Goal: Task Accomplishment & Management: Use online tool/utility

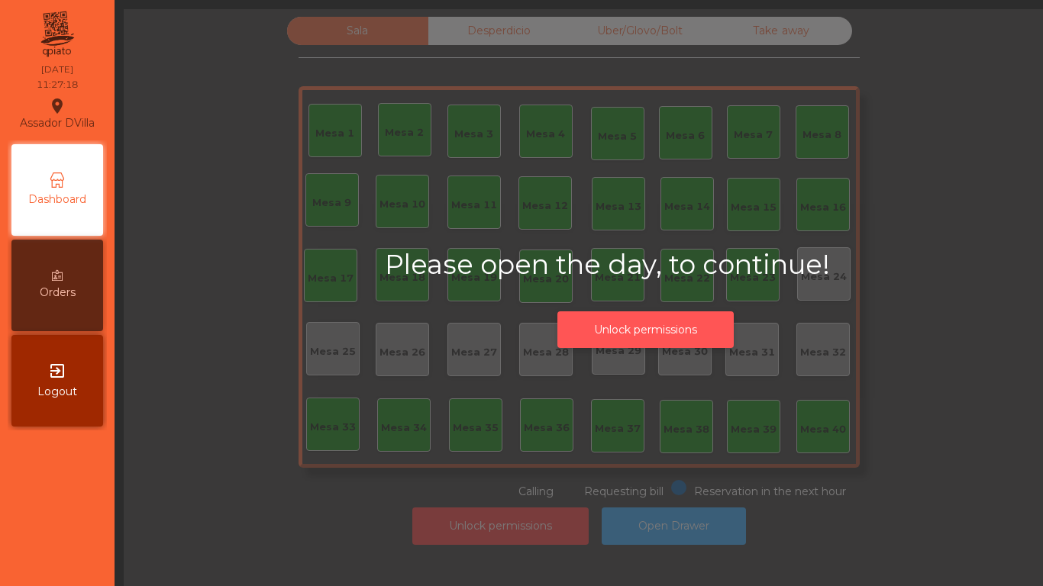
click at [618, 339] on button "Unlock permissions" at bounding box center [645, 329] width 176 height 37
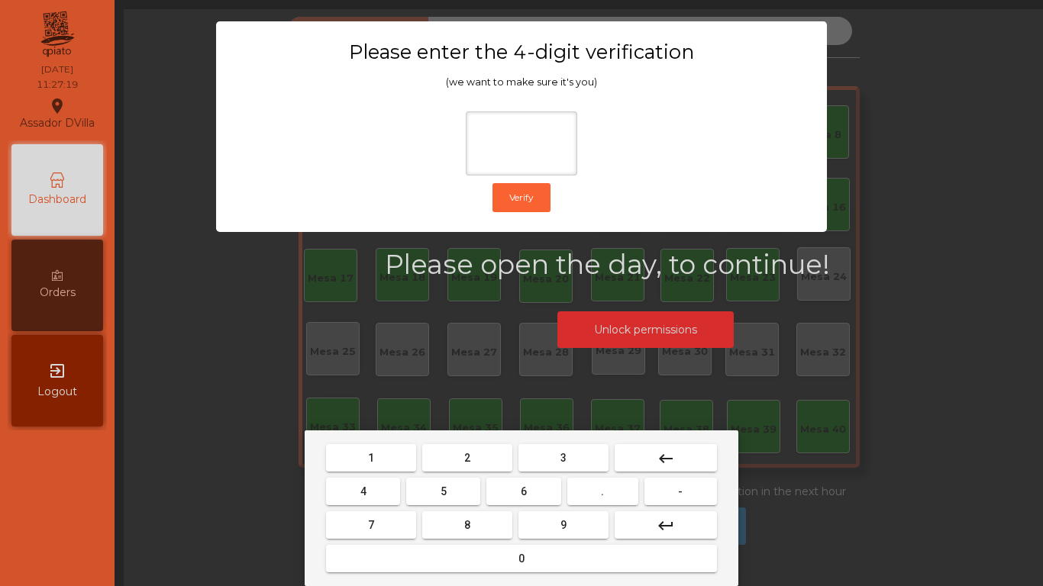
click at [450, 453] on button "2" at bounding box center [467, 457] width 90 height 27
click at [398, 487] on button "4" at bounding box center [363, 491] width 74 height 27
click at [544, 490] on button "6" at bounding box center [523, 491] width 74 height 27
click at [558, 521] on button "9" at bounding box center [563, 524] width 90 height 27
type input "****"
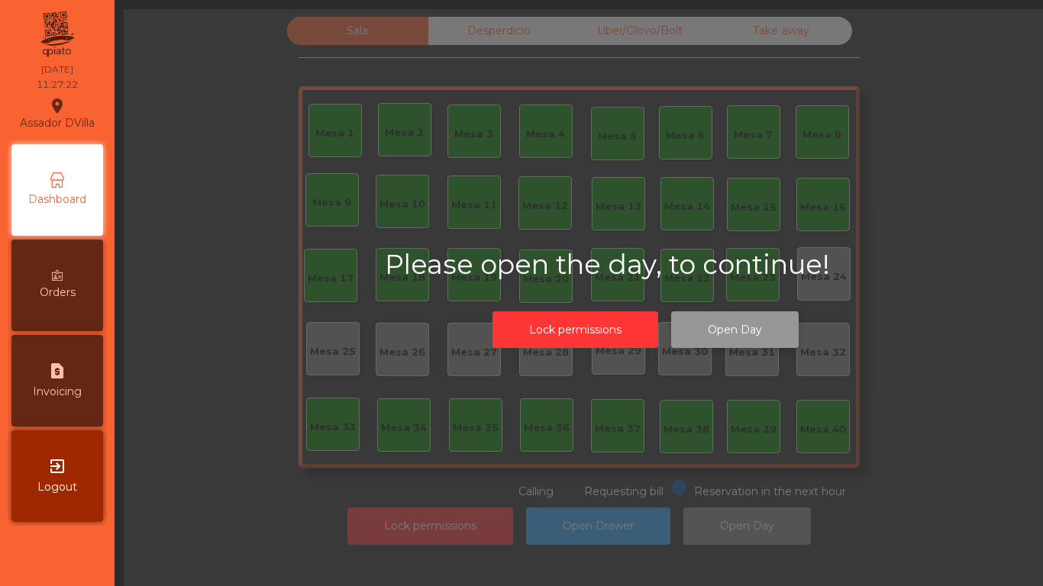
click at [753, 328] on button "Open Day" at bounding box center [734, 329] width 127 height 37
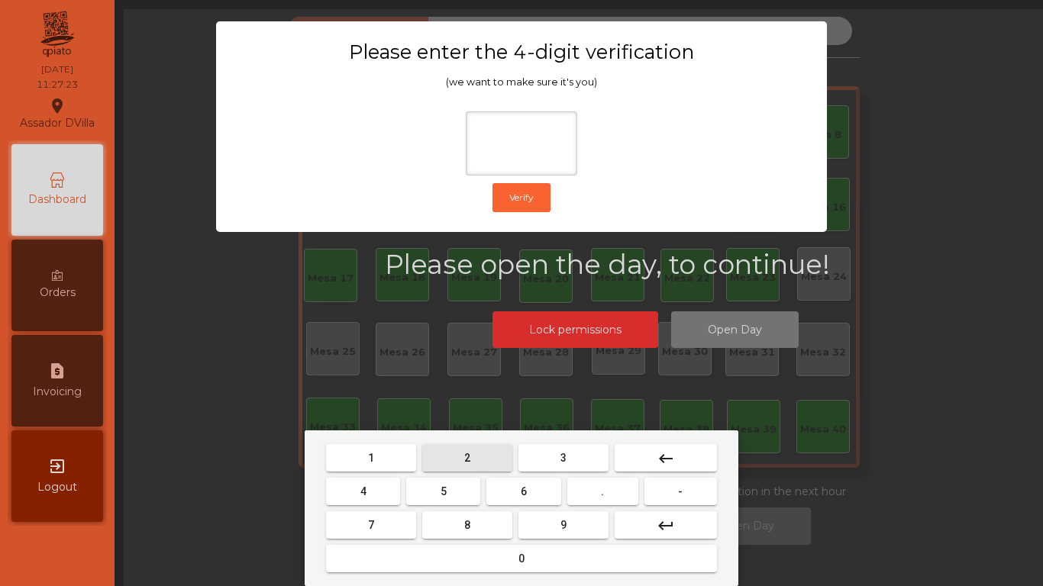
drag, startPoint x: 461, startPoint y: 459, endPoint x: 377, endPoint y: 485, distance: 88.1
click at [461, 460] on button "2" at bounding box center [467, 457] width 90 height 27
drag, startPoint x: 375, startPoint y: 488, endPoint x: 485, endPoint y: 491, distance: 110.7
click at [399, 491] on button "4" at bounding box center [363, 491] width 74 height 27
drag, startPoint x: 504, startPoint y: 493, endPoint x: 554, endPoint y: 520, distance: 56.7
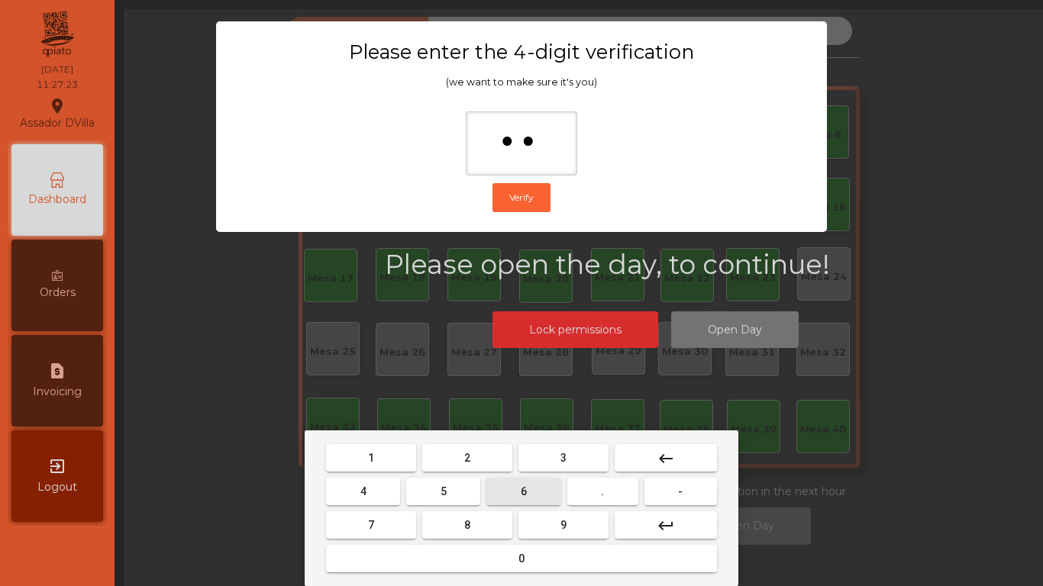
click at [517, 502] on button "6" at bounding box center [523, 491] width 74 height 27
click at [563, 524] on span "9" at bounding box center [563, 525] width 6 height 12
type input "****"
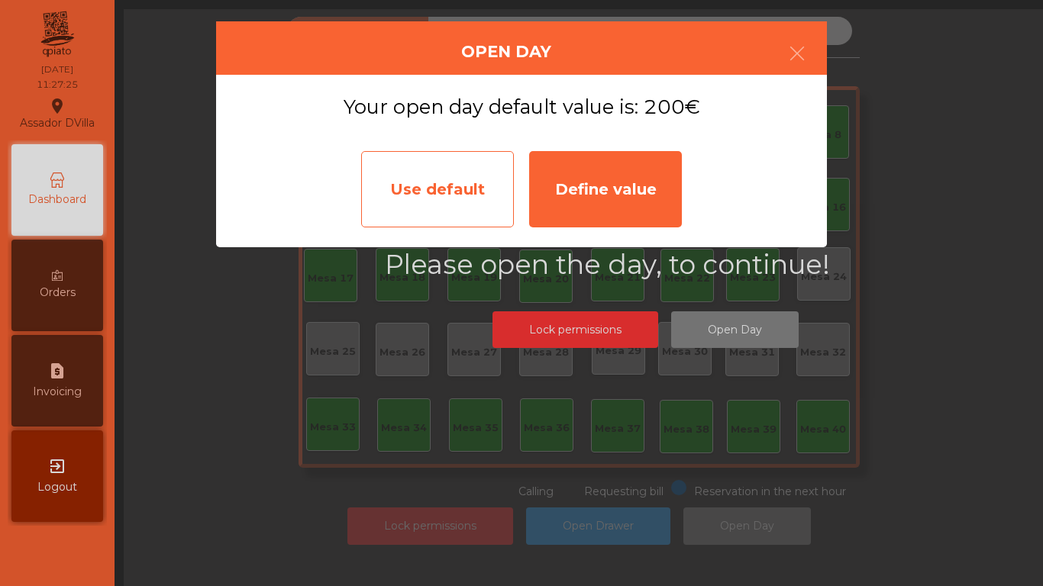
click at [448, 197] on div "Use default" at bounding box center [437, 189] width 153 height 76
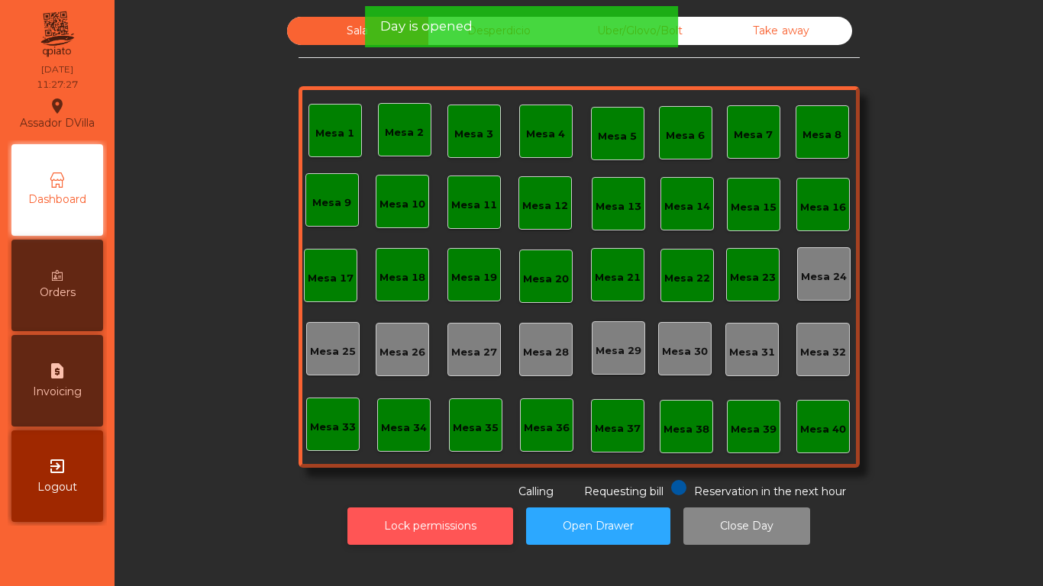
click at [453, 537] on button "Lock permissions" at bounding box center [430, 526] width 166 height 37
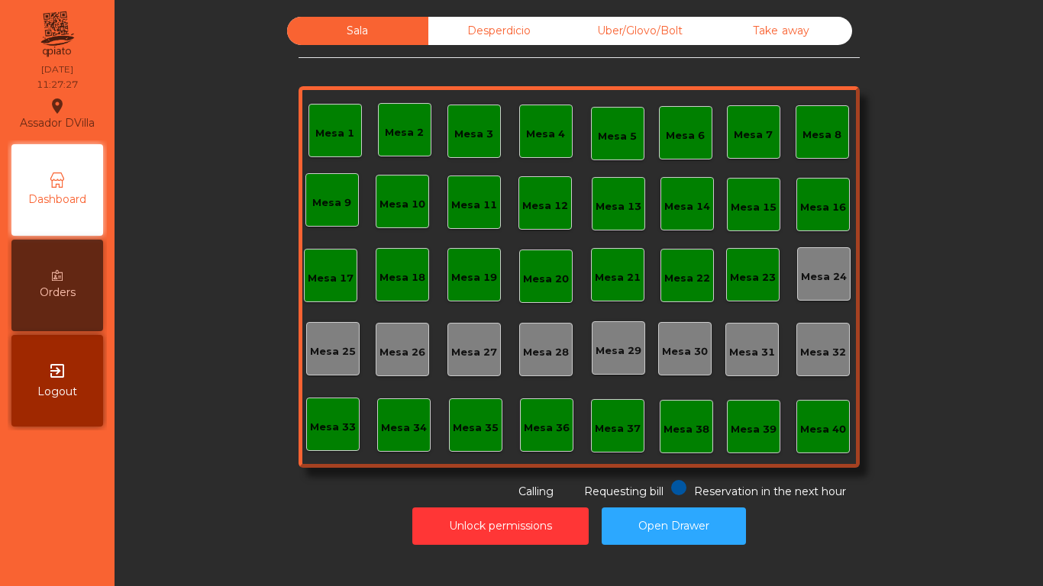
click at [281, 495] on div "Sala Desperdicio Uber/Glovo/Bolt Take away Mesa 1 Mesa 2 Mesa 3 [GEOGRAPHIC_DAT…" at bounding box center [578, 258] width 887 height 483
click at [670, 537] on button "Open Drawer" at bounding box center [673, 526] width 144 height 37
click at [832, 437] on div "Mesa 40" at bounding box center [822, 426] width 53 height 53
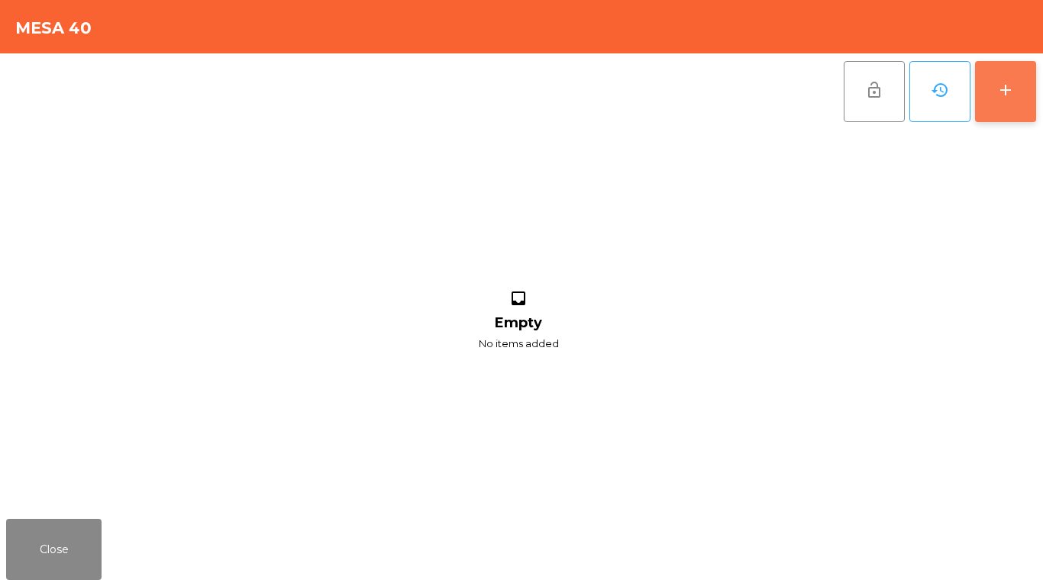
click at [1026, 100] on button "add" at bounding box center [1005, 91] width 61 height 61
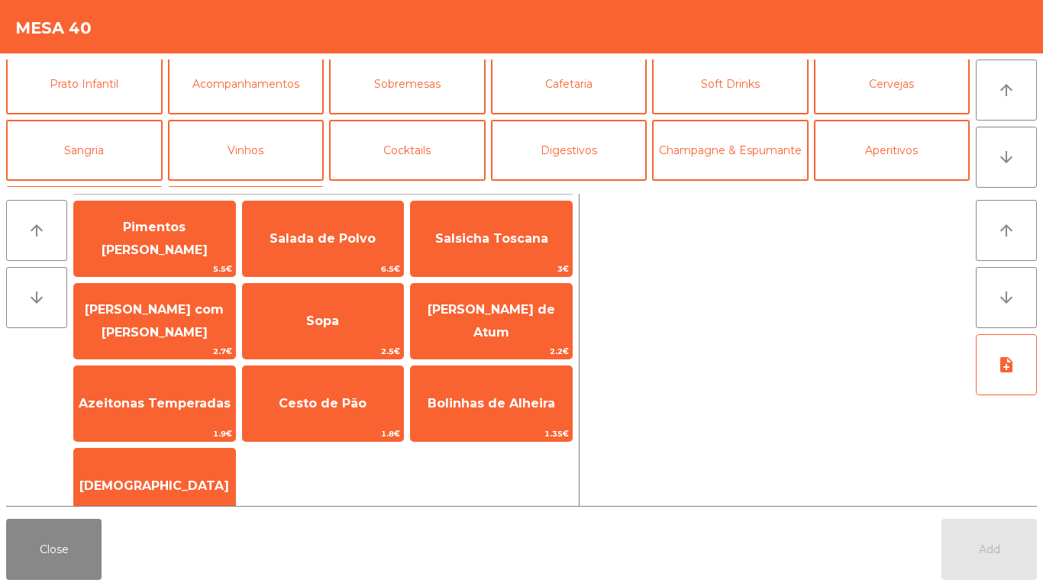
scroll to position [133, 0]
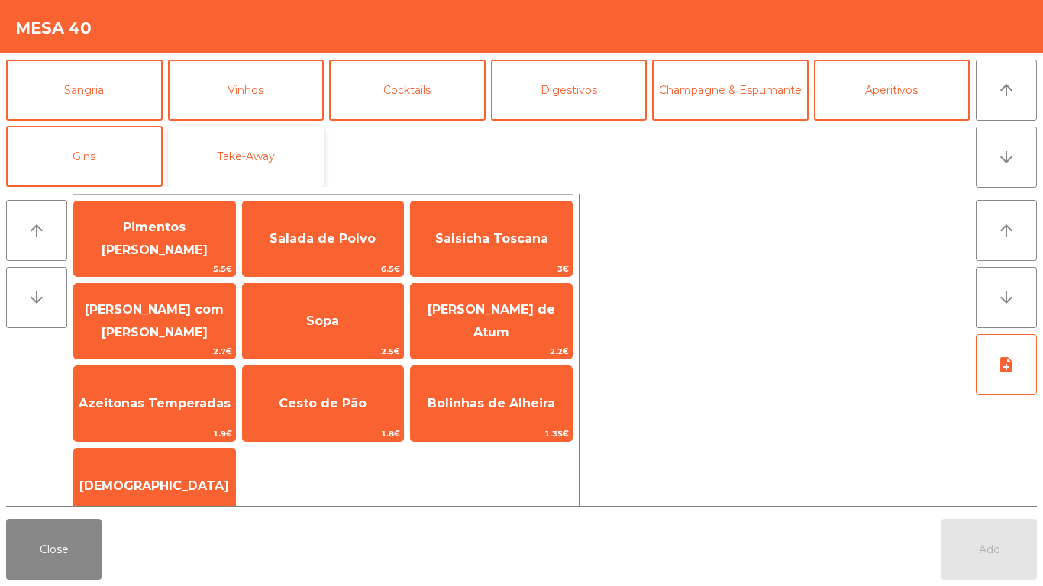
click at [297, 175] on button "Take-Away" at bounding box center [246, 156] width 156 height 61
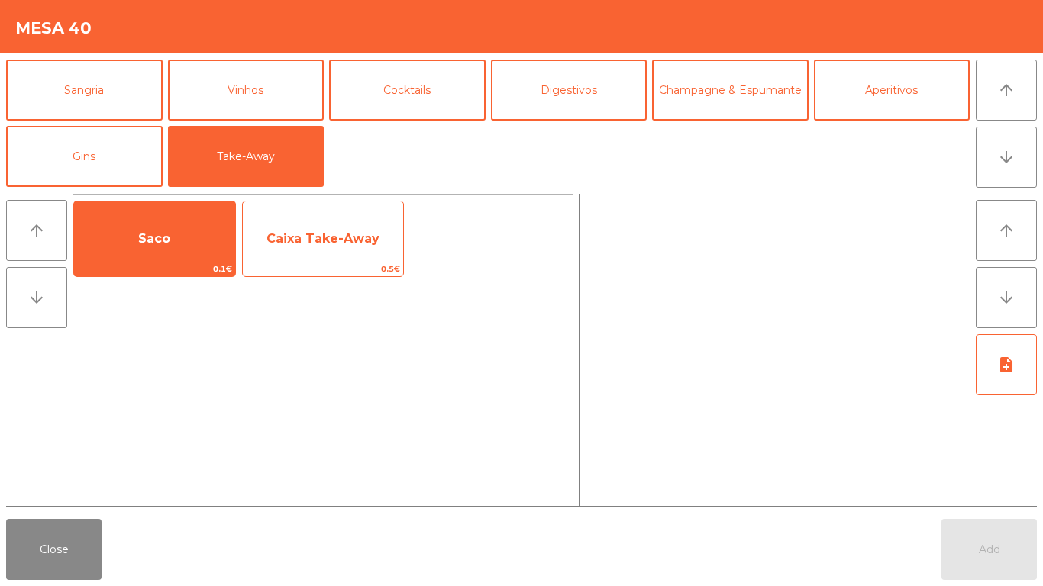
click at [298, 263] on span "0.5€" at bounding box center [323, 269] width 161 height 15
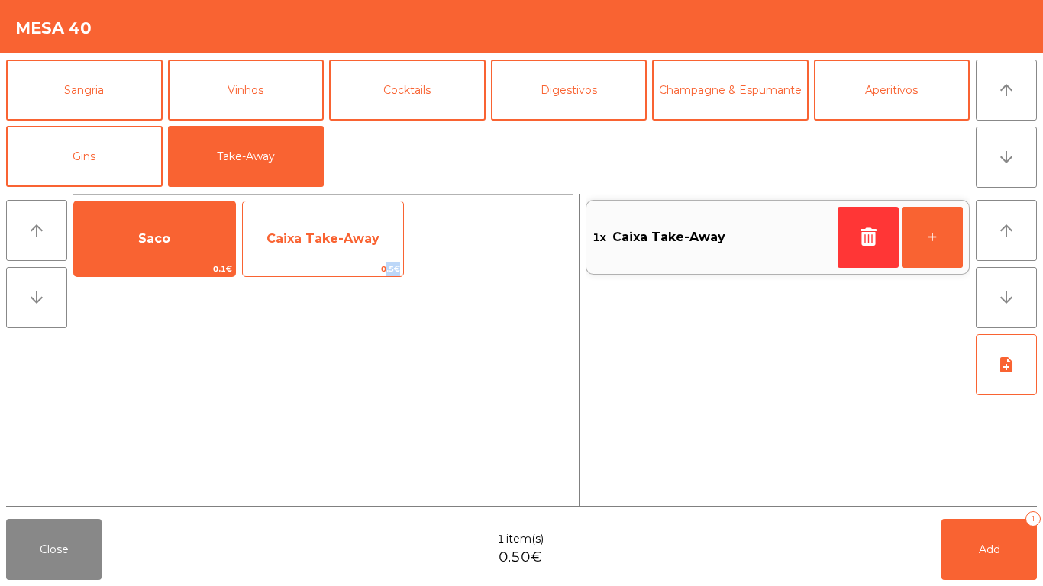
drag, startPoint x: 298, startPoint y: 263, endPoint x: 379, endPoint y: 260, distance: 80.9
click at [298, 263] on span "0.5€" at bounding box center [323, 269] width 161 height 15
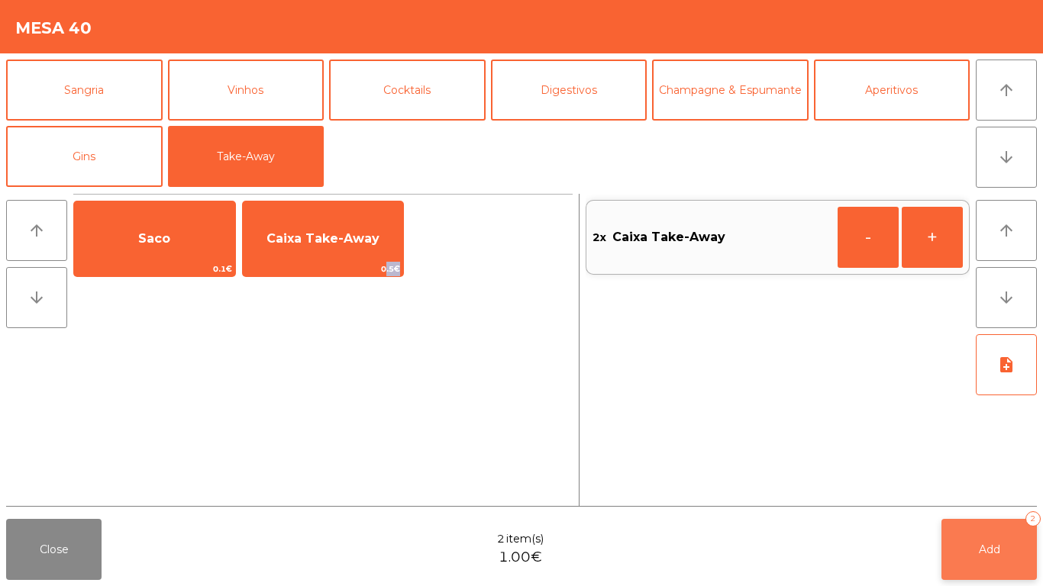
click at [950, 557] on button "Add 2" at bounding box center [988, 549] width 95 height 61
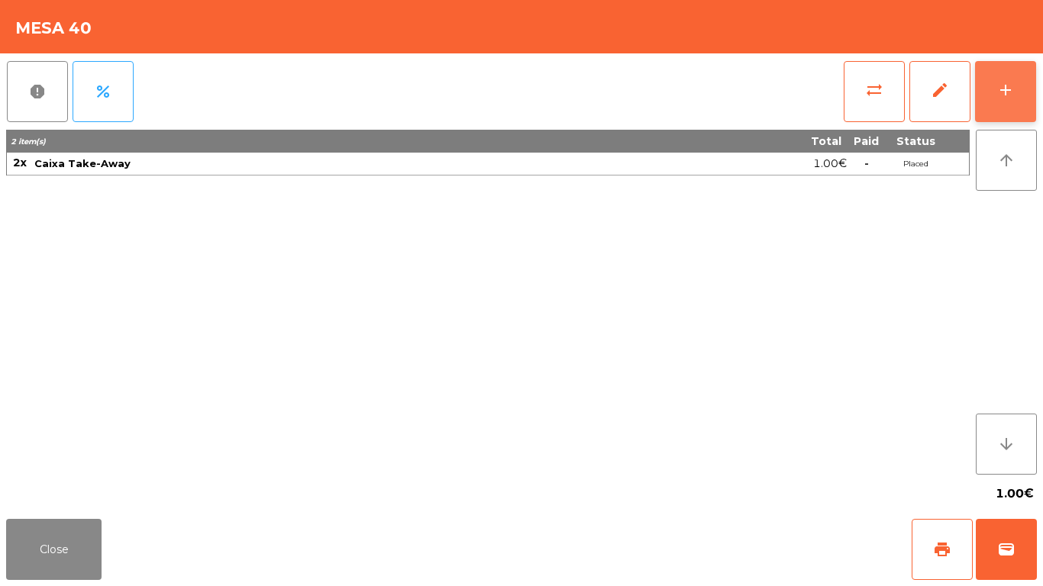
click at [981, 92] on button "add" at bounding box center [1005, 91] width 61 height 61
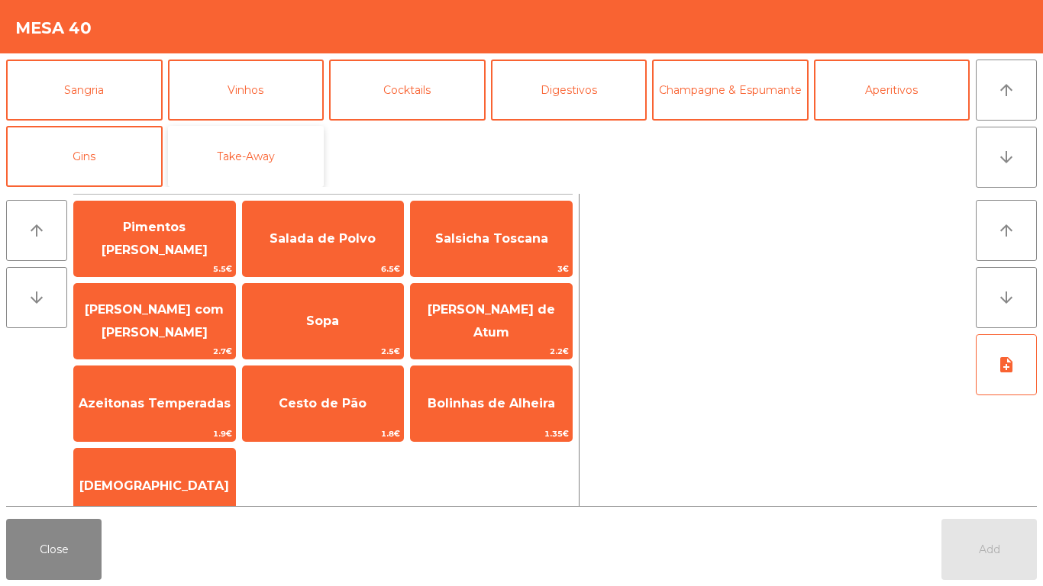
click at [303, 154] on button "Take-Away" at bounding box center [246, 156] width 156 height 61
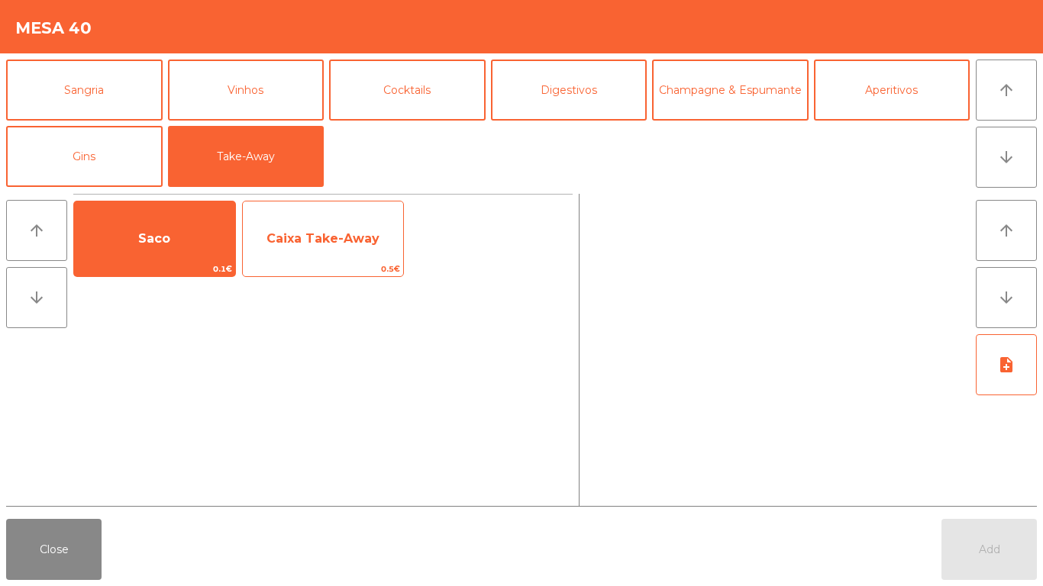
click at [274, 266] on span "0.5€" at bounding box center [323, 269] width 161 height 15
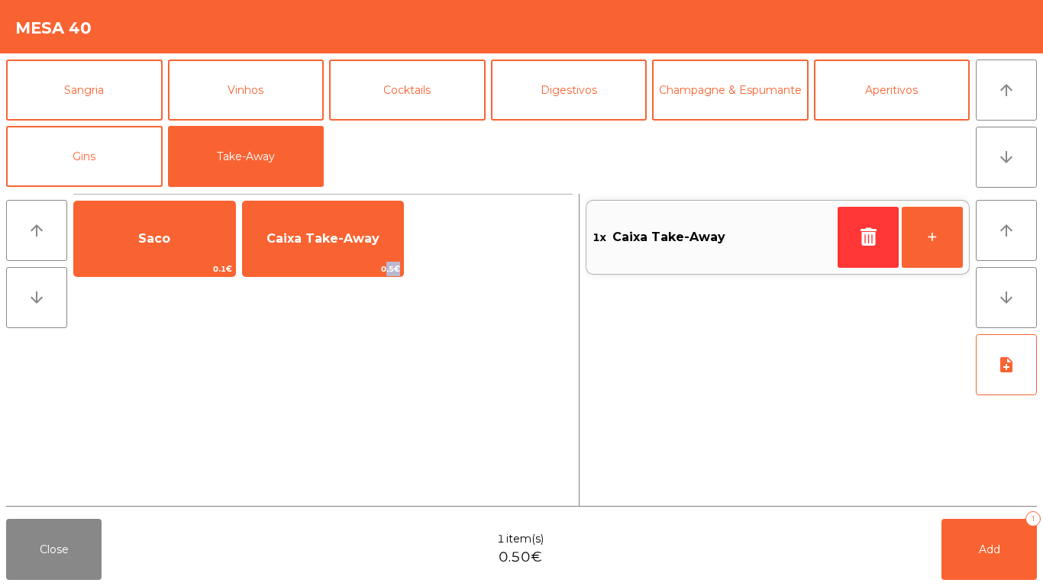
drag, startPoint x: 274, startPoint y: 266, endPoint x: 342, endPoint y: 308, distance: 79.4
click at [276, 266] on span "0.5€" at bounding box center [323, 269] width 161 height 15
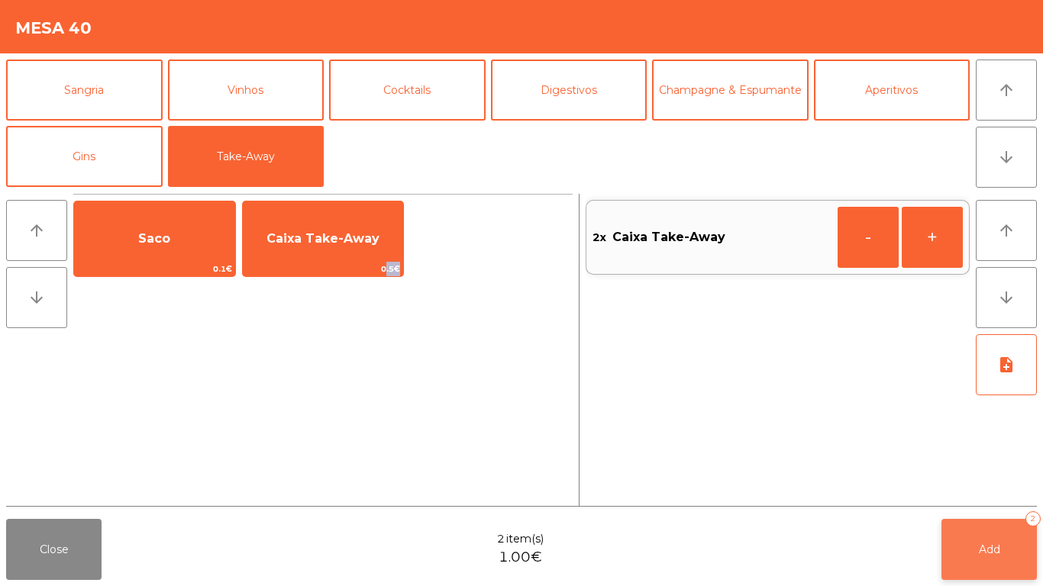
click at [1024, 551] on button "Add 2" at bounding box center [988, 549] width 95 height 61
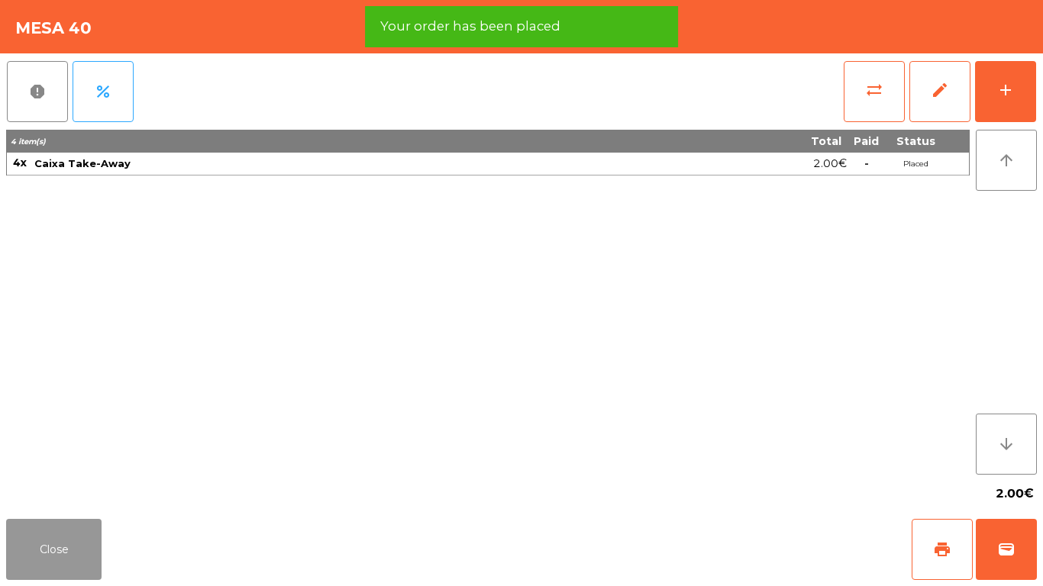
click at [32, 552] on button "Close" at bounding box center [53, 549] width 95 height 61
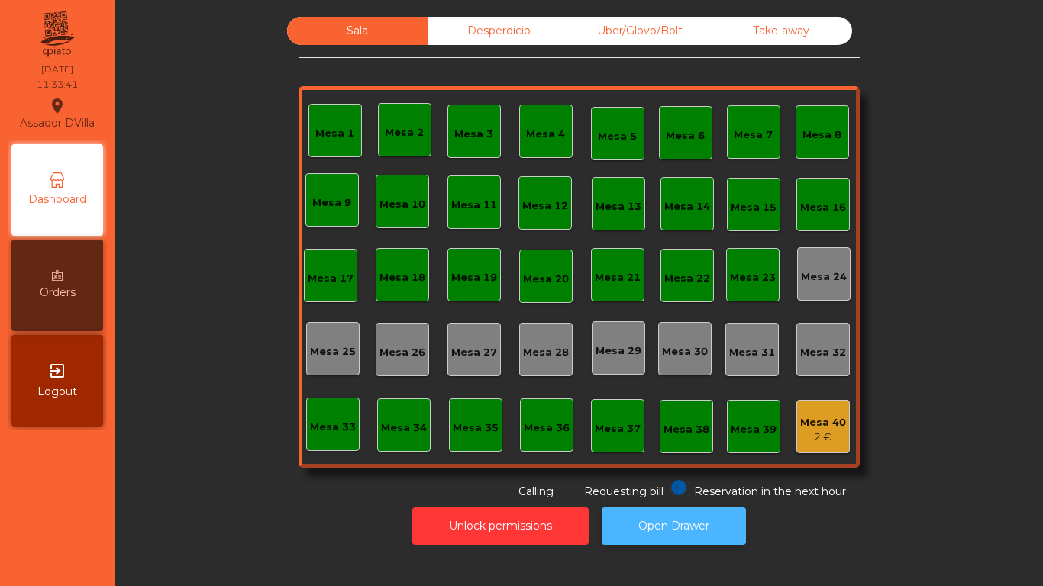
click at [660, 521] on button "Open Drawer" at bounding box center [673, 526] width 144 height 37
drag, startPoint x: 467, startPoint y: 23, endPoint x: 489, endPoint y: 27, distance: 22.5
click at [469, 23] on div "Desperdicio" at bounding box center [498, 31] width 141 height 28
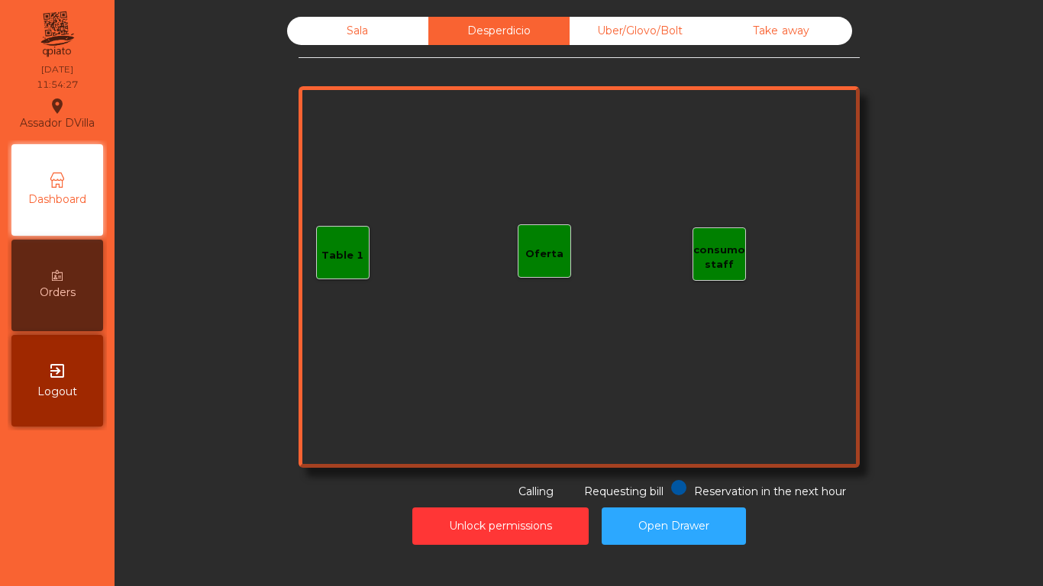
click at [683, 32] on div "Uber/Glovo/Bolt" at bounding box center [639, 31] width 141 height 28
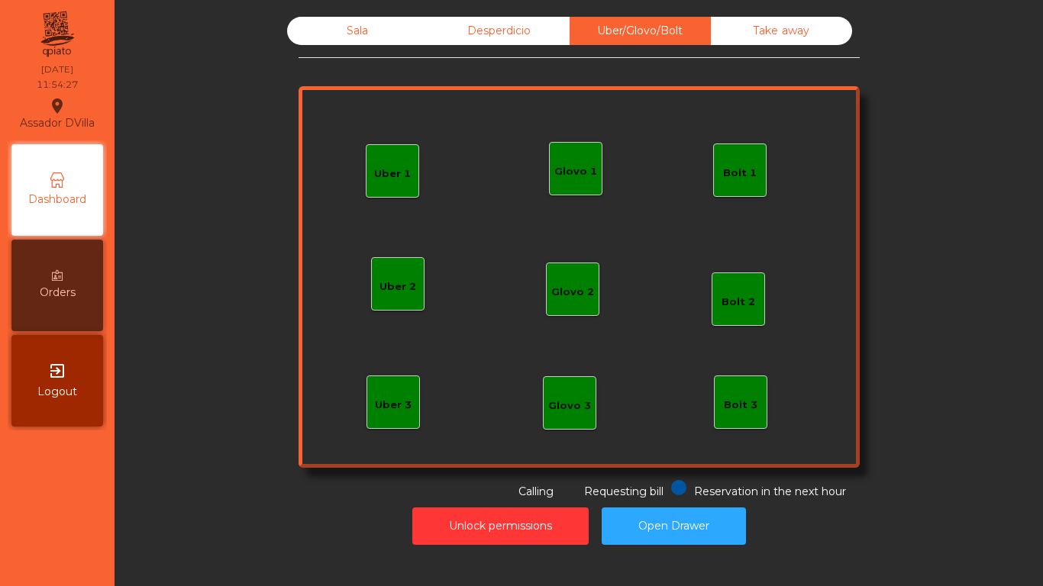
click at [604, 34] on div "Uber/Glovo/Bolt" at bounding box center [639, 31] width 141 height 28
click at [446, 41] on div "Desperdicio" at bounding box center [498, 31] width 141 height 28
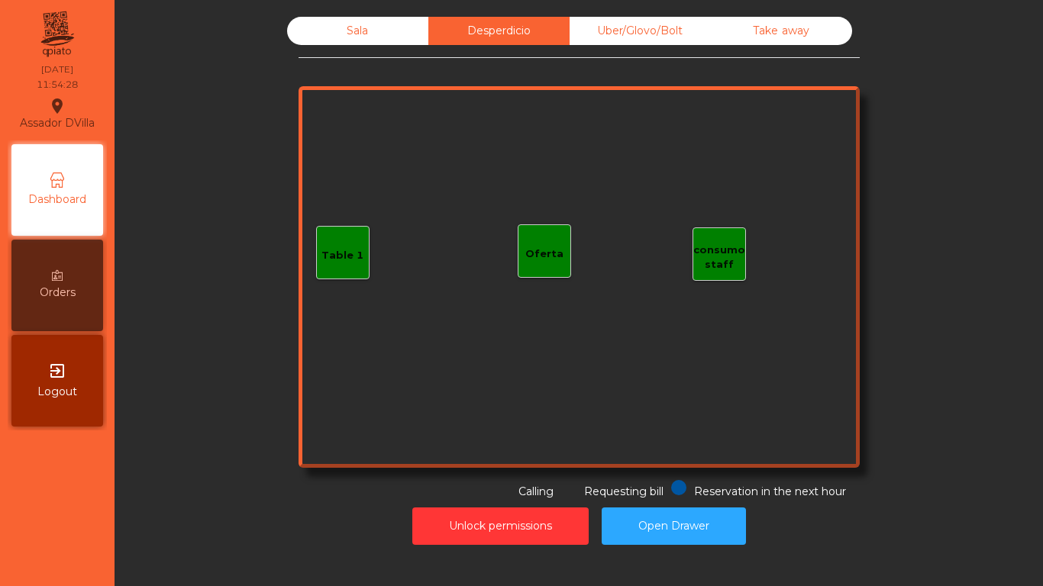
click at [385, 34] on div "Sala" at bounding box center [357, 31] width 141 height 28
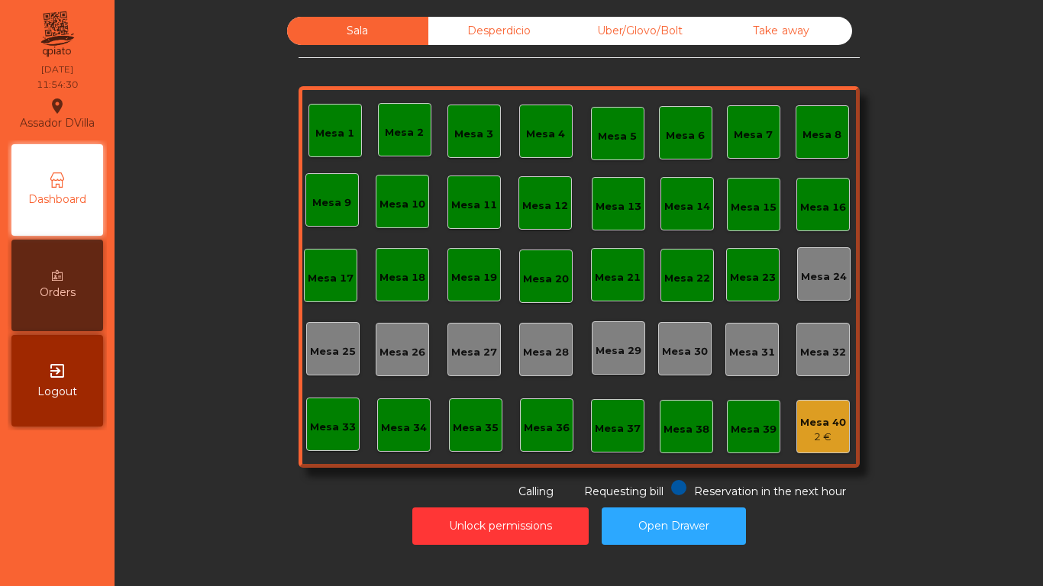
click at [343, 431] on div "Mesa 33" at bounding box center [333, 427] width 46 height 15
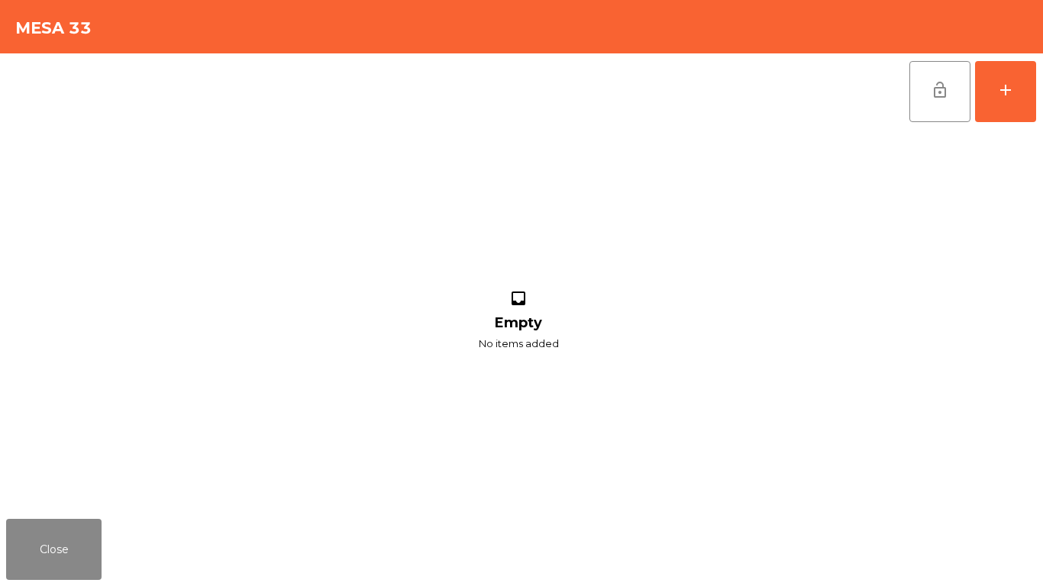
click at [109, 537] on div "Close" at bounding box center [521, 549] width 1043 height 73
click at [91, 543] on button "Close" at bounding box center [53, 549] width 95 height 61
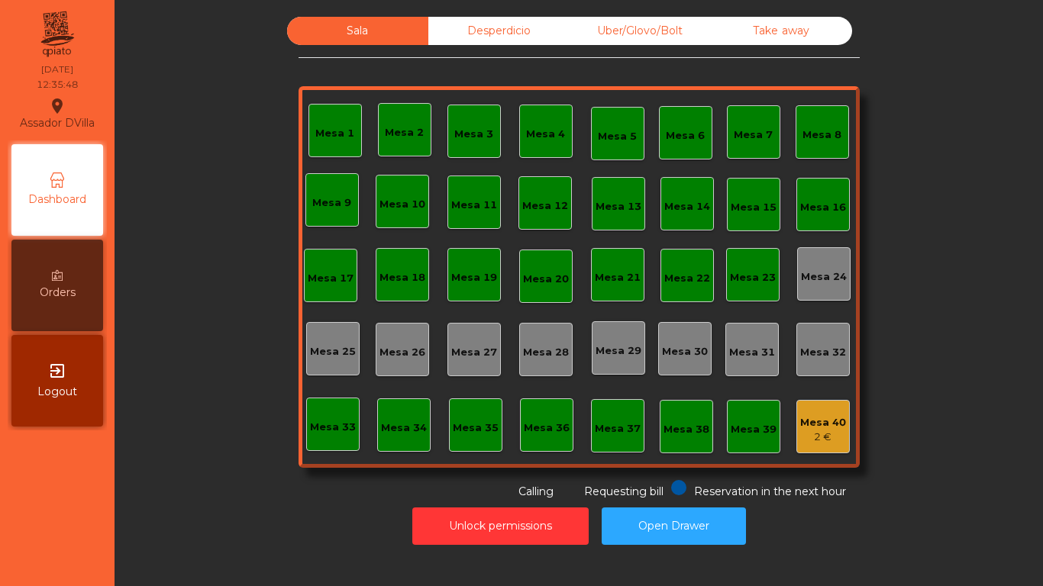
click at [308, 501] on div "Sala Desperdicio Uber/Glovo/Bolt Take away Mesa 1 Mesa 2 Mesa 3 Mesa 4 [GEOGRAP…" at bounding box center [579, 285] width 910 height 536
click at [491, 20] on div "Desperdicio" at bounding box center [498, 31] width 141 height 28
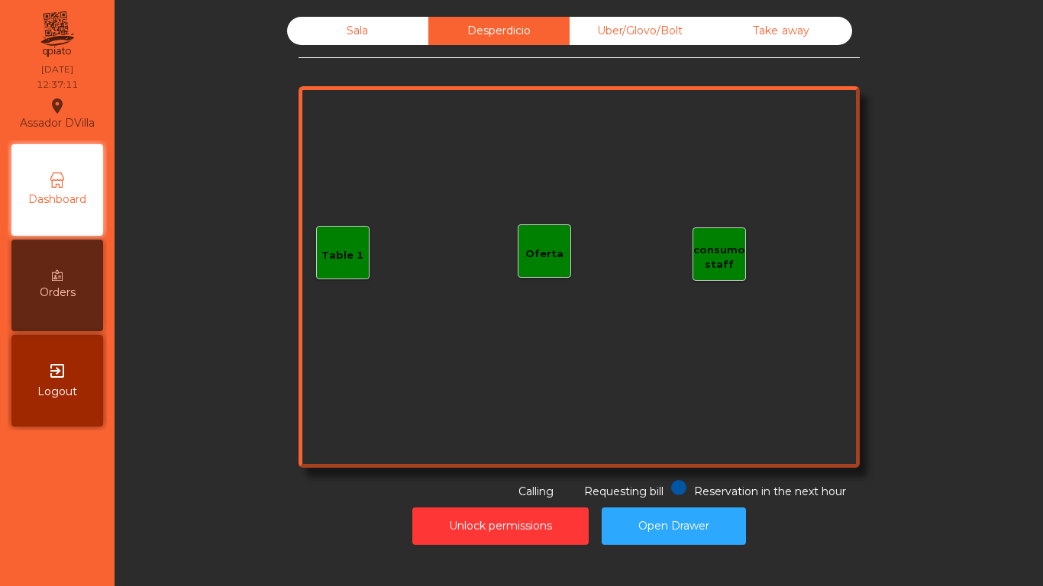
click at [385, 37] on div "Sala" at bounding box center [357, 31] width 141 height 28
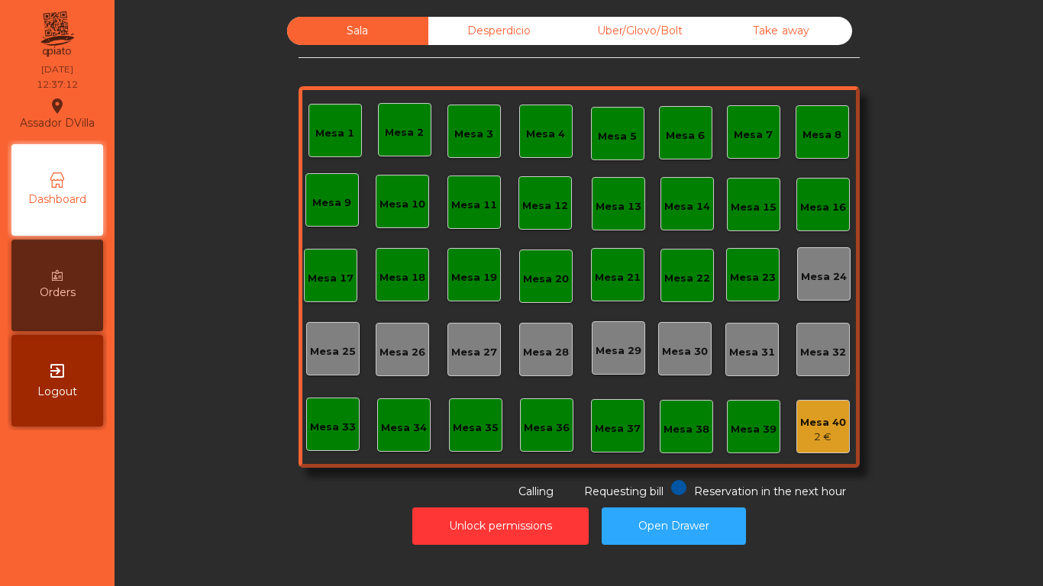
click at [636, 21] on div "Uber/Glovo/Bolt" at bounding box center [639, 31] width 141 height 28
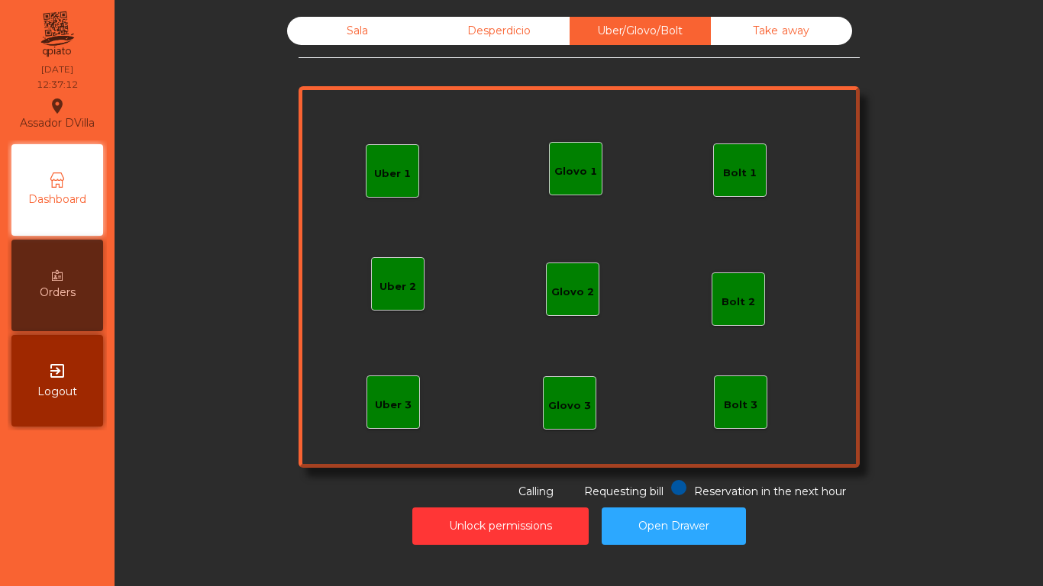
click at [737, 32] on div "Take away" at bounding box center [781, 31] width 141 height 28
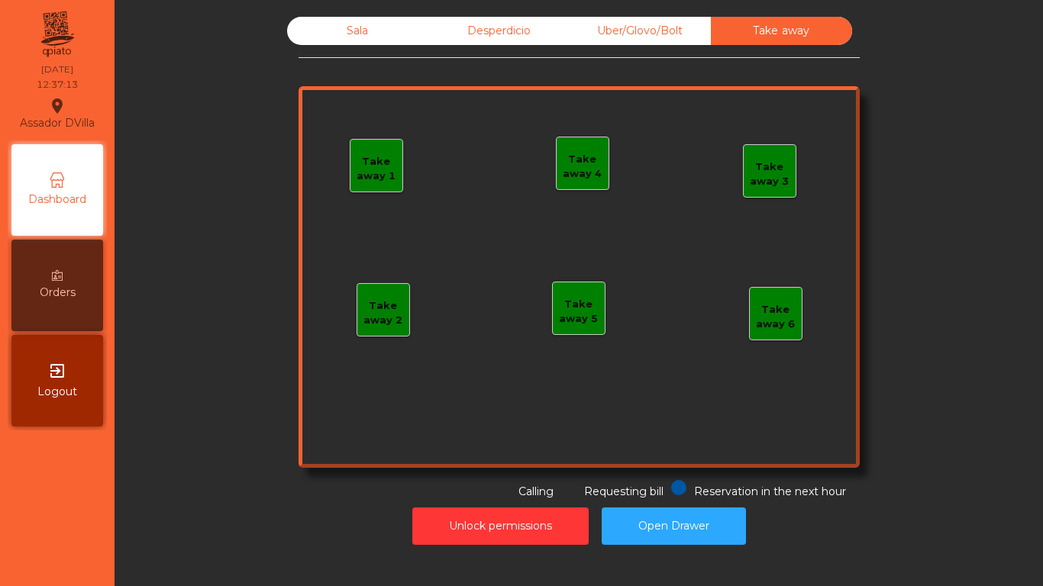
click at [366, 32] on div "Sala" at bounding box center [357, 31] width 141 height 28
